Goal: Task Accomplishment & Management: Use online tool/utility

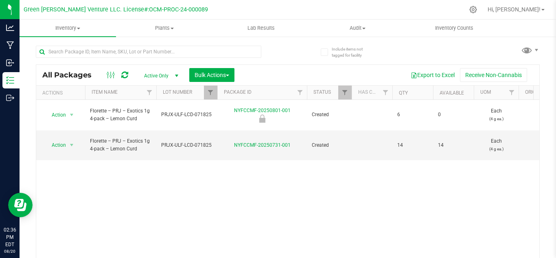
scroll to position [26, 0]
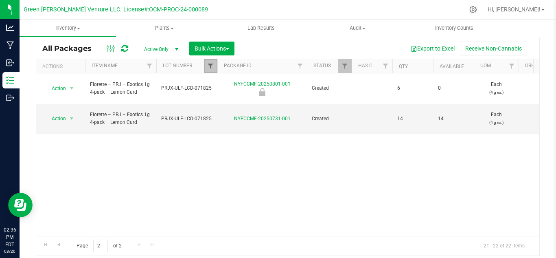
click at [207, 63] on span "Filter" at bounding box center [210, 66] width 7 height 7
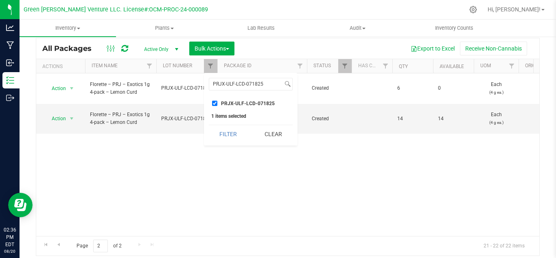
click at [211, 103] on li "PRJX-ULF-LCD-071825" at bounding box center [251, 103] width 84 height 9
click at [215, 103] on input "PRJX-ULF-LCD-071825" at bounding box center [214, 103] width 5 height 5
checkbox input "false"
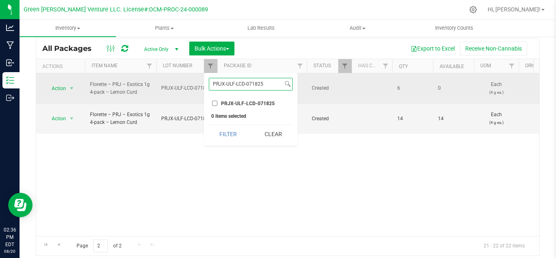
drag, startPoint x: 272, startPoint y: 83, endPoint x: 198, endPoint y: 83, distance: 73.7
click at [198, 83] on body "Analytics Manufacturing Inbound Inventory Outbound 02:36 PM EDT [DATE] 08/20 Gr…" at bounding box center [278, 129] width 556 height 258
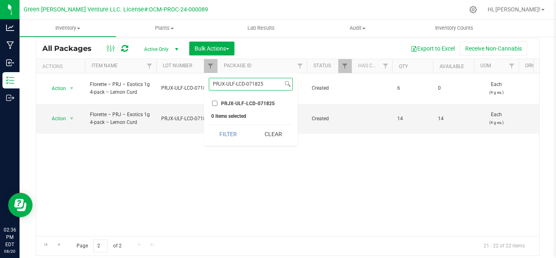
paste input "CPRJ7-GWV-RDL-0122"
type input "CPRJ7-GWV-RDL-012225"
click at [209, 134] on button "Filter" at bounding box center [228, 143] width 39 height 18
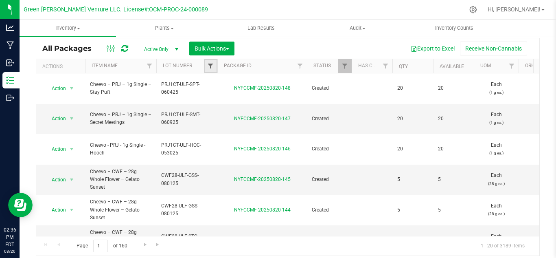
click at [211, 66] on span "Filter" at bounding box center [210, 66] width 7 height 7
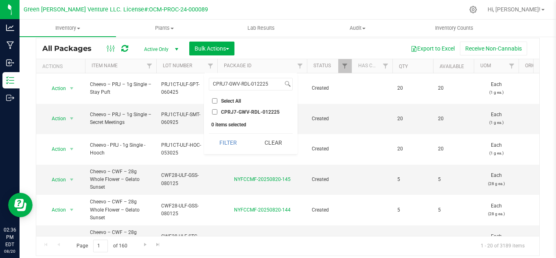
click at [217, 112] on label "CPRJ7-GWV-RDL-012225" at bounding box center [246, 111] width 68 height 5
click at [217, 112] on input "CPRJ7-GWV-RDL-012225" at bounding box center [214, 111] width 5 height 5
checkbox input "true"
click at [239, 143] on button "Filter" at bounding box center [228, 143] width 39 height 18
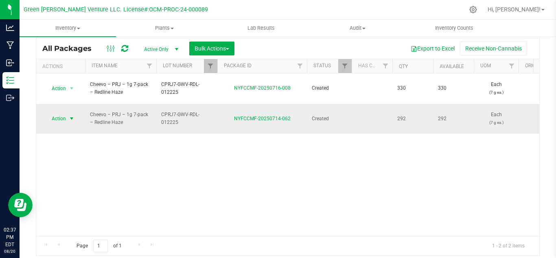
click at [59, 113] on span "Action" at bounding box center [55, 118] width 22 height 11
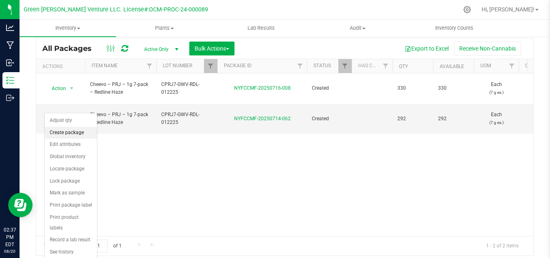
click at [76, 131] on li "Create package" at bounding box center [71, 133] width 52 height 12
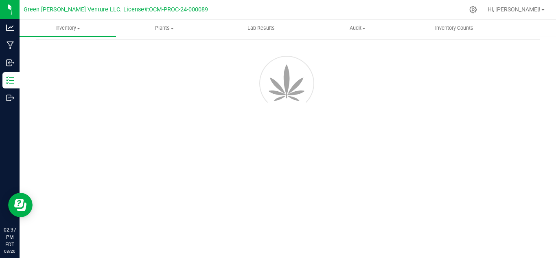
scroll to position [33, 0]
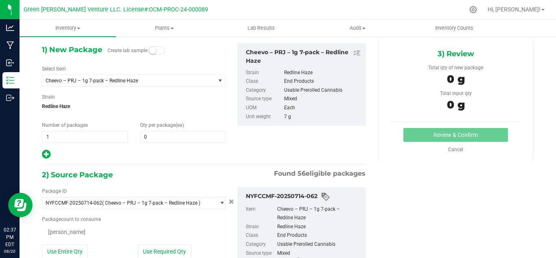
type input "0"
click at [156, 141] on span at bounding box center [183, 137] width 86 height 12
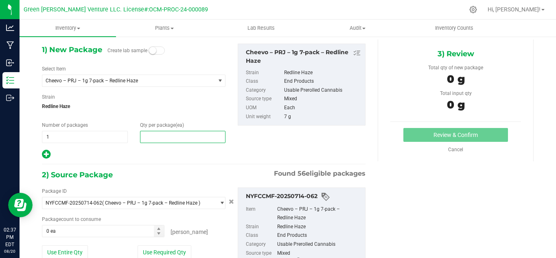
type input "8"
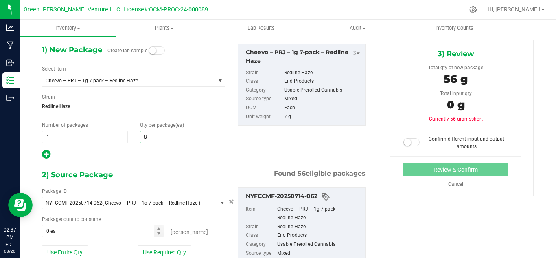
type input "8"
click at [225, 155] on div "1) New Package Create lab sample Select Item Cheevo – PRJ – 1g 7-pack – Redline…" at bounding box center [134, 102] width 196 height 116
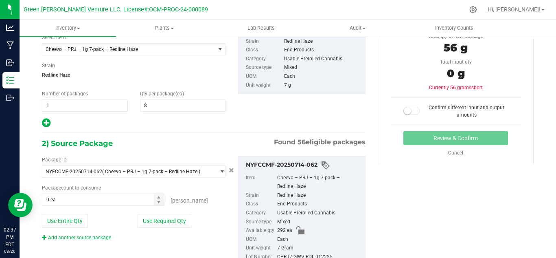
scroll to position [95, 0]
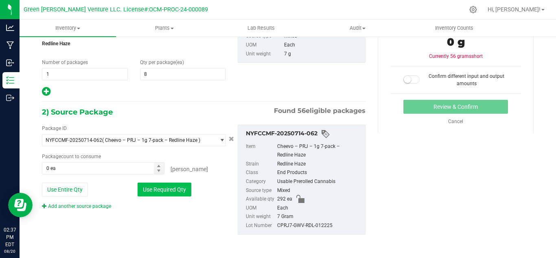
click at [164, 193] on button "Use Required Qty" at bounding box center [165, 189] width 54 height 14
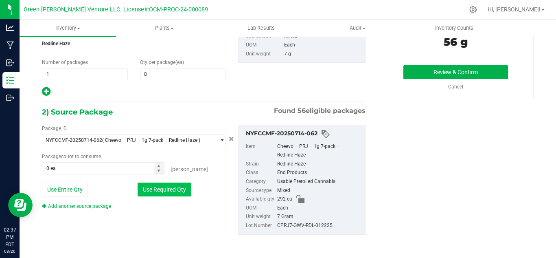
type input "8 ea"
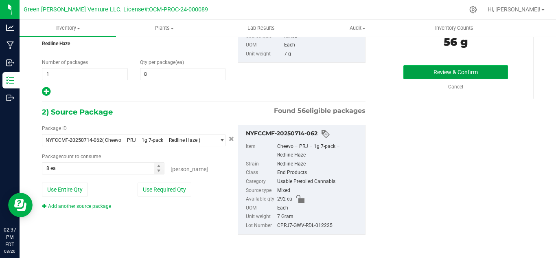
click at [459, 73] on button "Review & Confirm" at bounding box center [456, 72] width 105 height 14
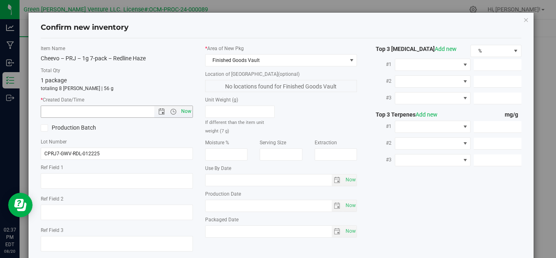
click at [189, 110] on span "Now" at bounding box center [186, 111] width 14 height 12
type input "[DATE] 2:37 PM"
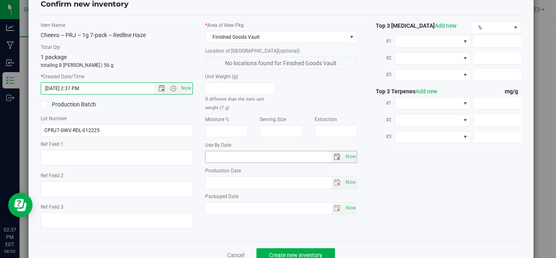
scroll to position [46, 0]
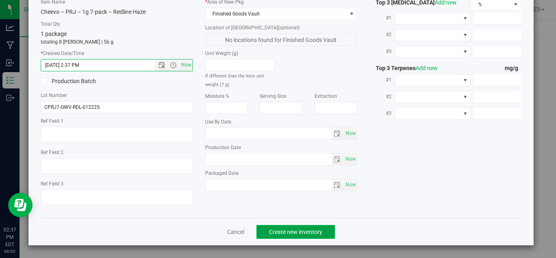
click at [306, 230] on span "Create new inventory" at bounding box center [295, 231] width 53 height 7
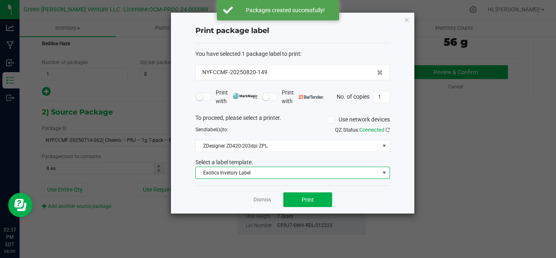
click at [284, 177] on span "Exotics Invetory Label" at bounding box center [288, 172] width 184 height 11
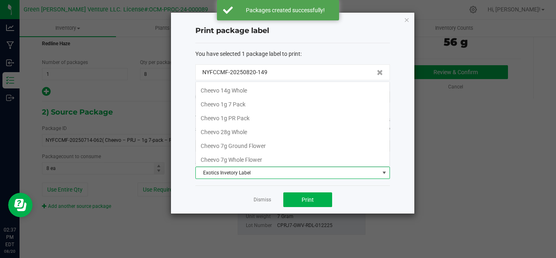
scroll to position [29, 0]
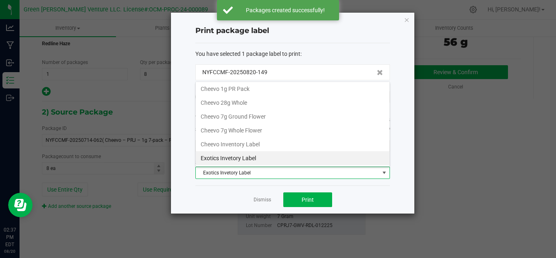
click at [292, 174] on span "Exotics Invetory Label" at bounding box center [288, 172] width 184 height 11
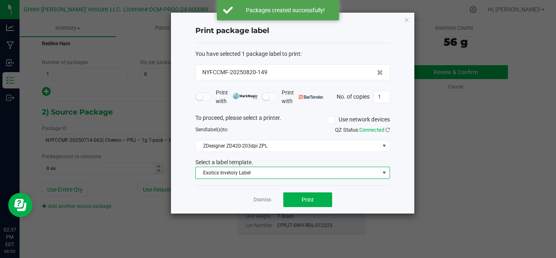
click at [292, 174] on span "Exotics Invetory Label" at bounding box center [288, 172] width 184 height 11
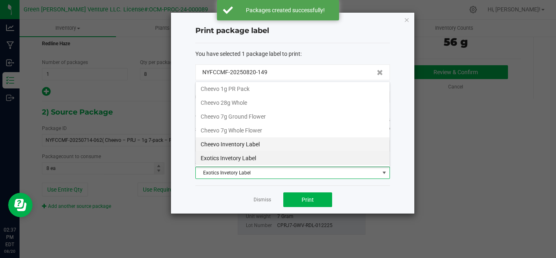
click at [261, 143] on li "Cheevo Inventory Label" at bounding box center [293, 144] width 194 height 14
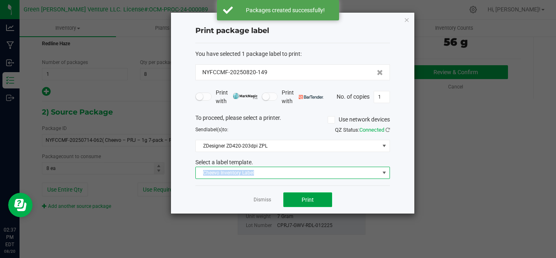
click at [316, 202] on button "Print" at bounding box center [307, 199] width 49 height 15
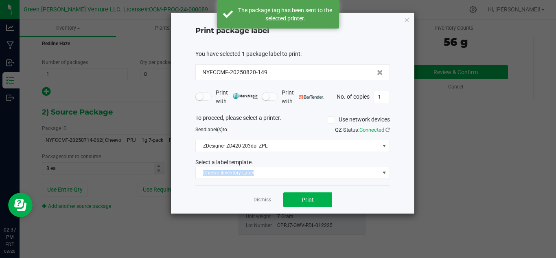
drag, startPoint x: 277, startPoint y: 70, endPoint x: 183, endPoint y: 71, distance: 94.1
click at [183, 71] on div "Print package label You have selected 1 package label to print : NYFCCMF-202508…" at bounding box center [292, 113] width 243 height 201
copy span "NYFCCMF-20250820-149"
click at [255, 197] on link "Dismiss" at bounding box center [263, 199] width 18 height 7
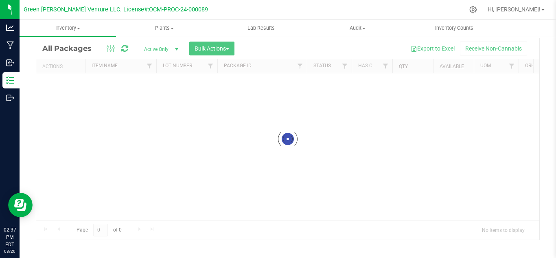
scroll to position [26, 0]
